Goal: Find specific page/section

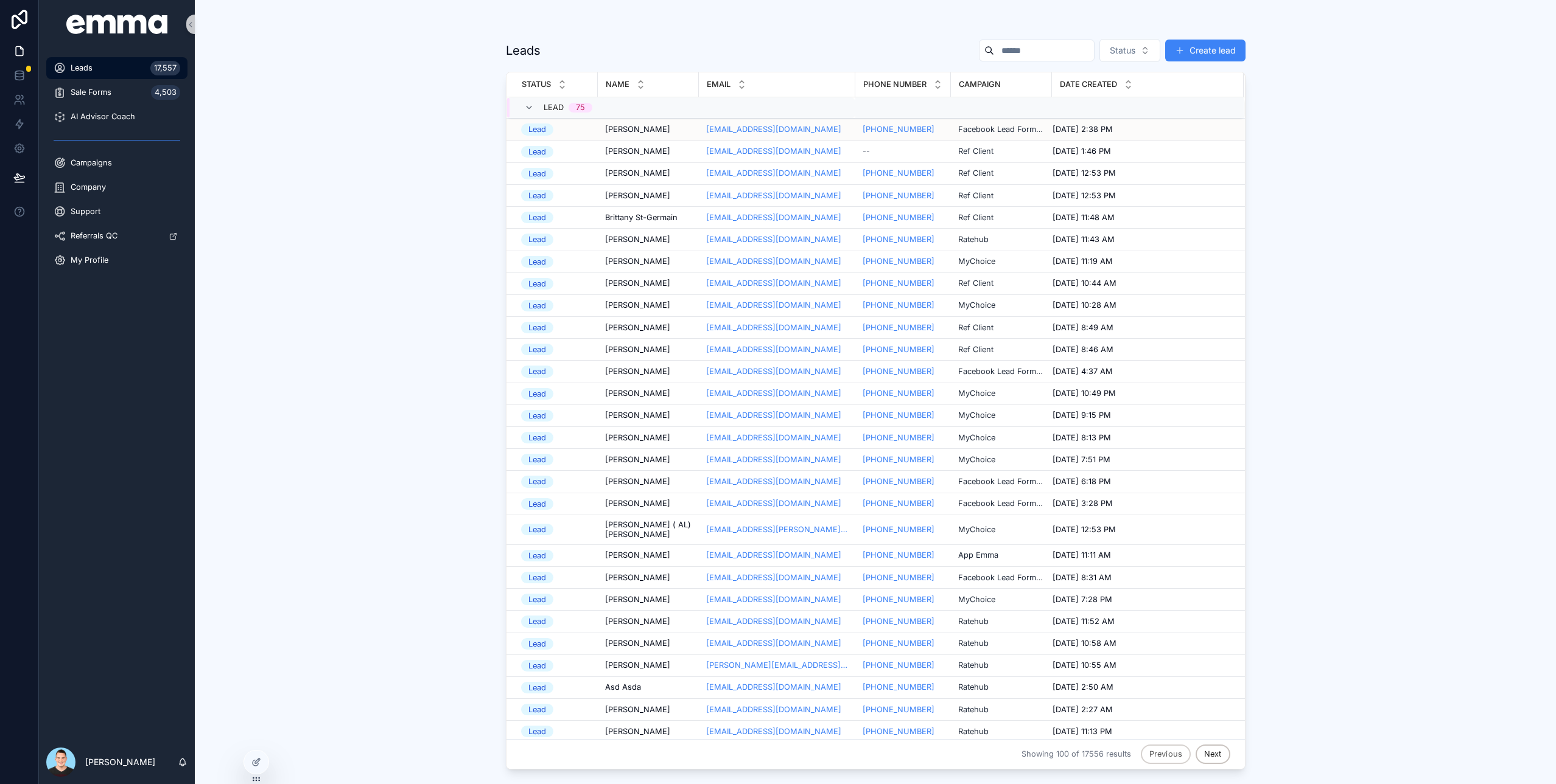
click at [1092, 134] on span "[DATE] 2:38 PM" at bounding box center [1082, 129] width 60 height 10
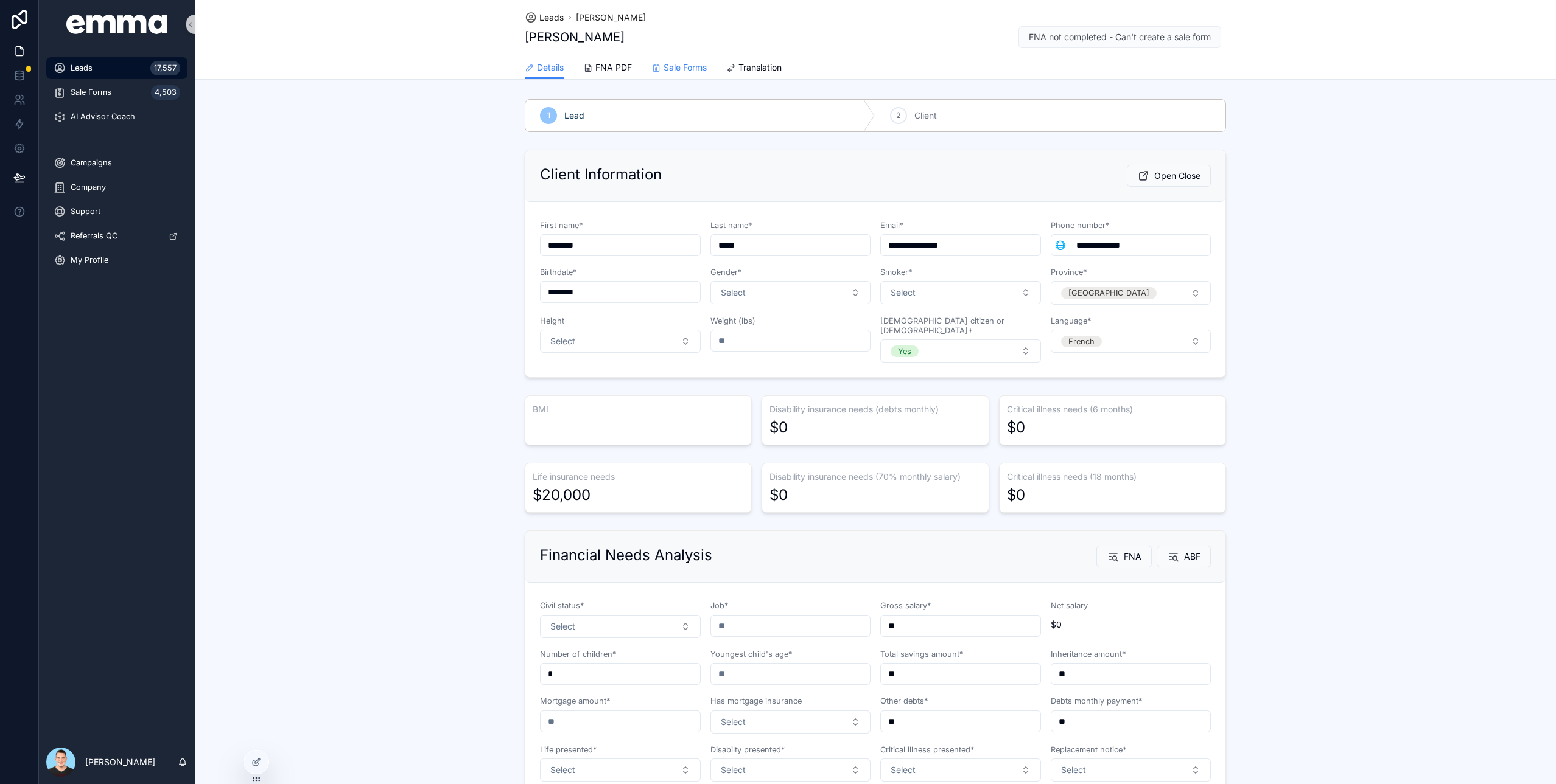
click at [666, 62] on span "Sale Forms" at bounding box center [685, 68] width 43 height 12
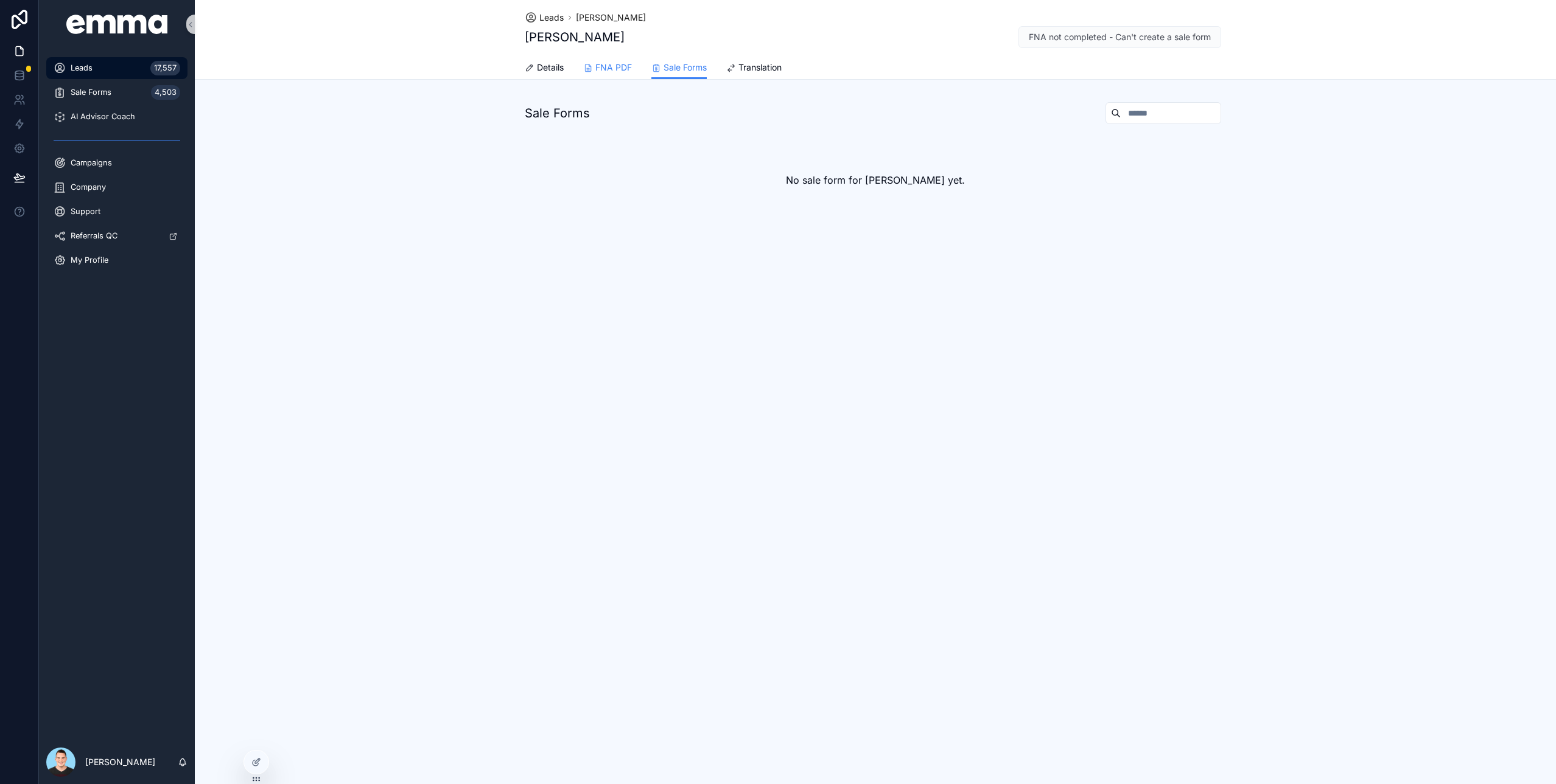
click at [609, 65] on span "FNA PDF" at bounding box center [614, 68] width 37 height 12
click at [539, 67] on span "Details" at bounding box center [550, 68] width 27 height 12
